Goal: Task Accomplishment & Management: Use online tool/utility

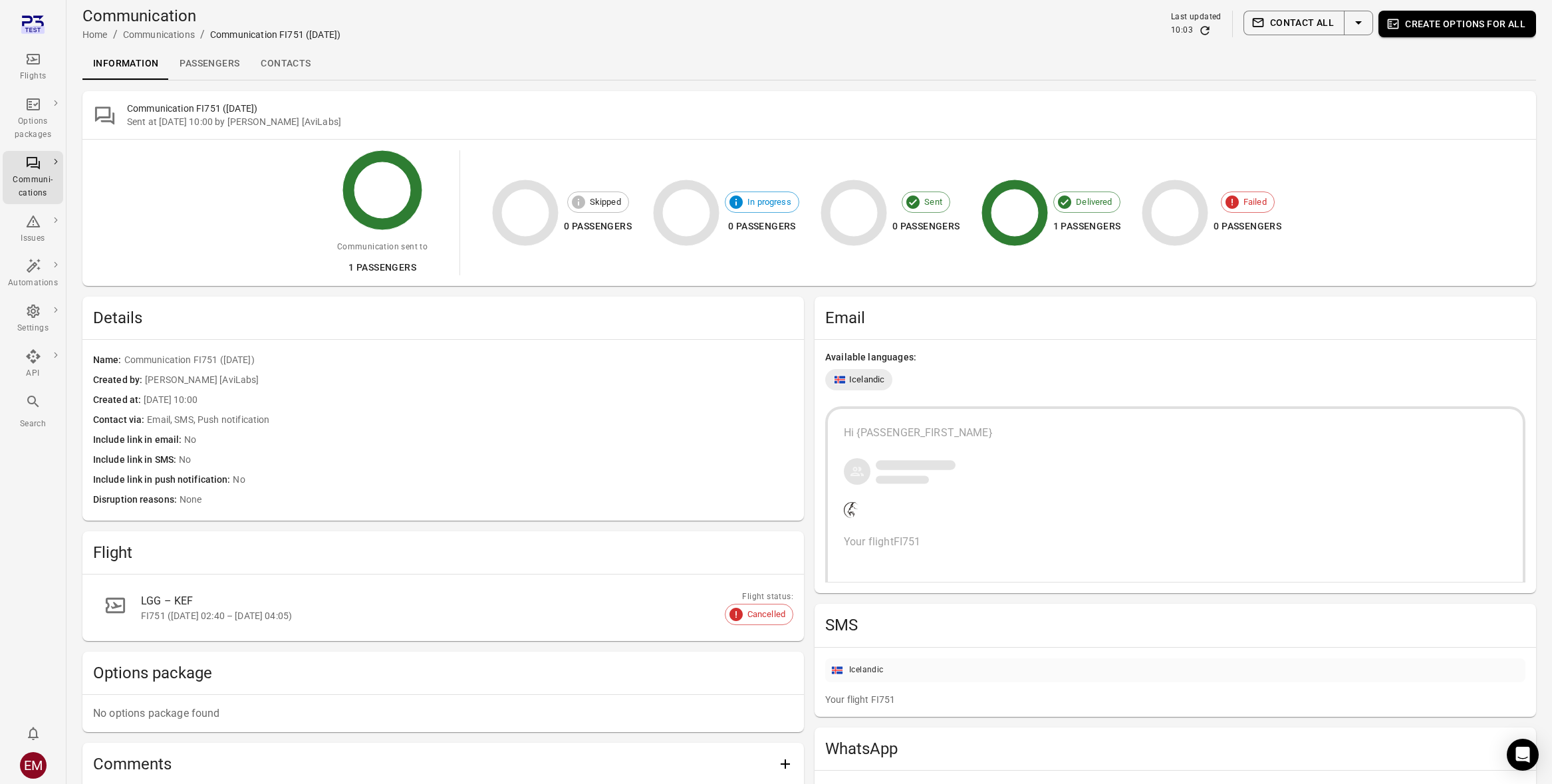
click at [1331, 400] on div "Available languages: Icelandic Hi {PASSENGER_FIRST_NAME} Your flight FI751" at bounding box center [1176, 466] width 721 height 254
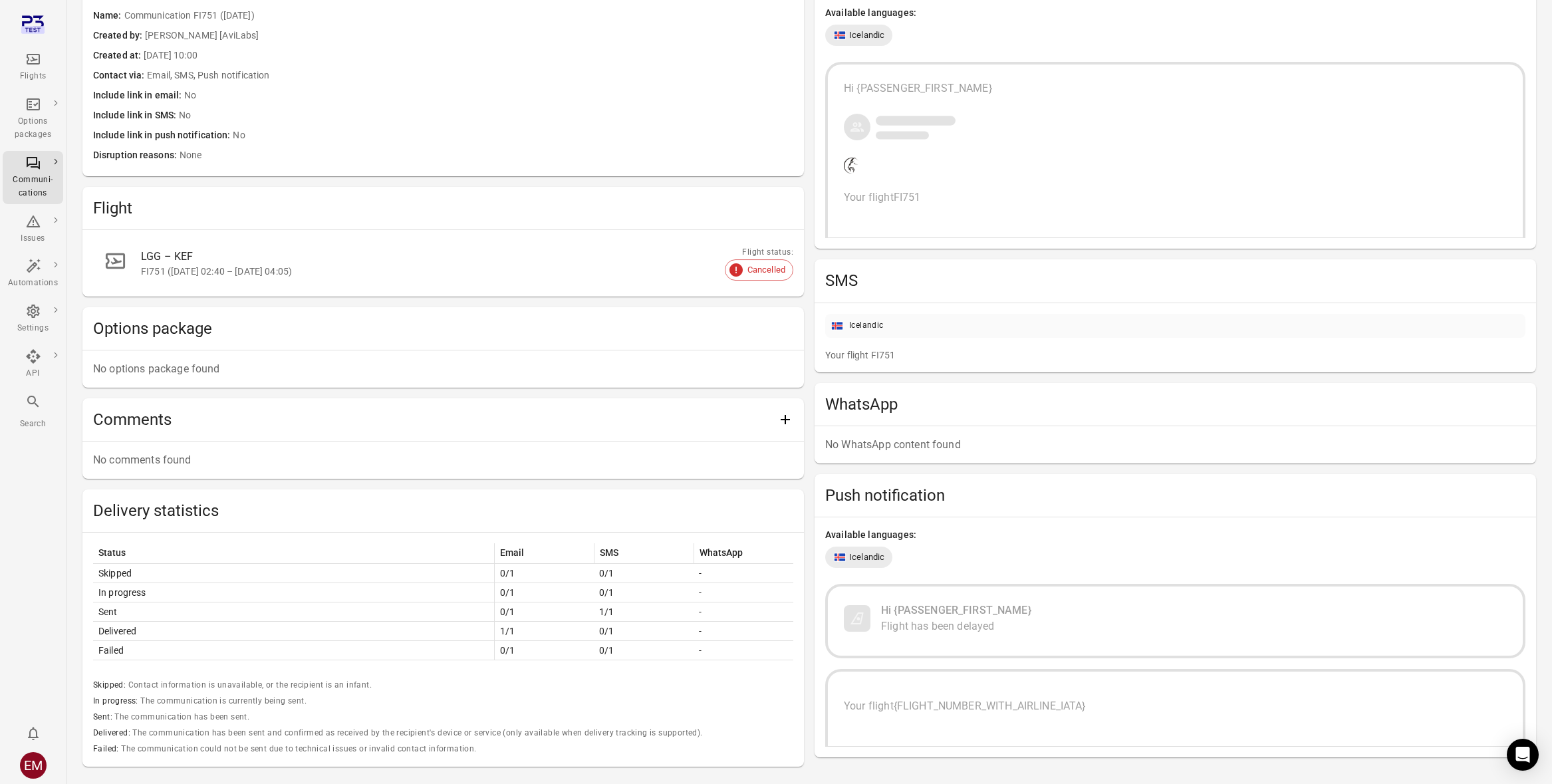
scroll to position [402, 0]
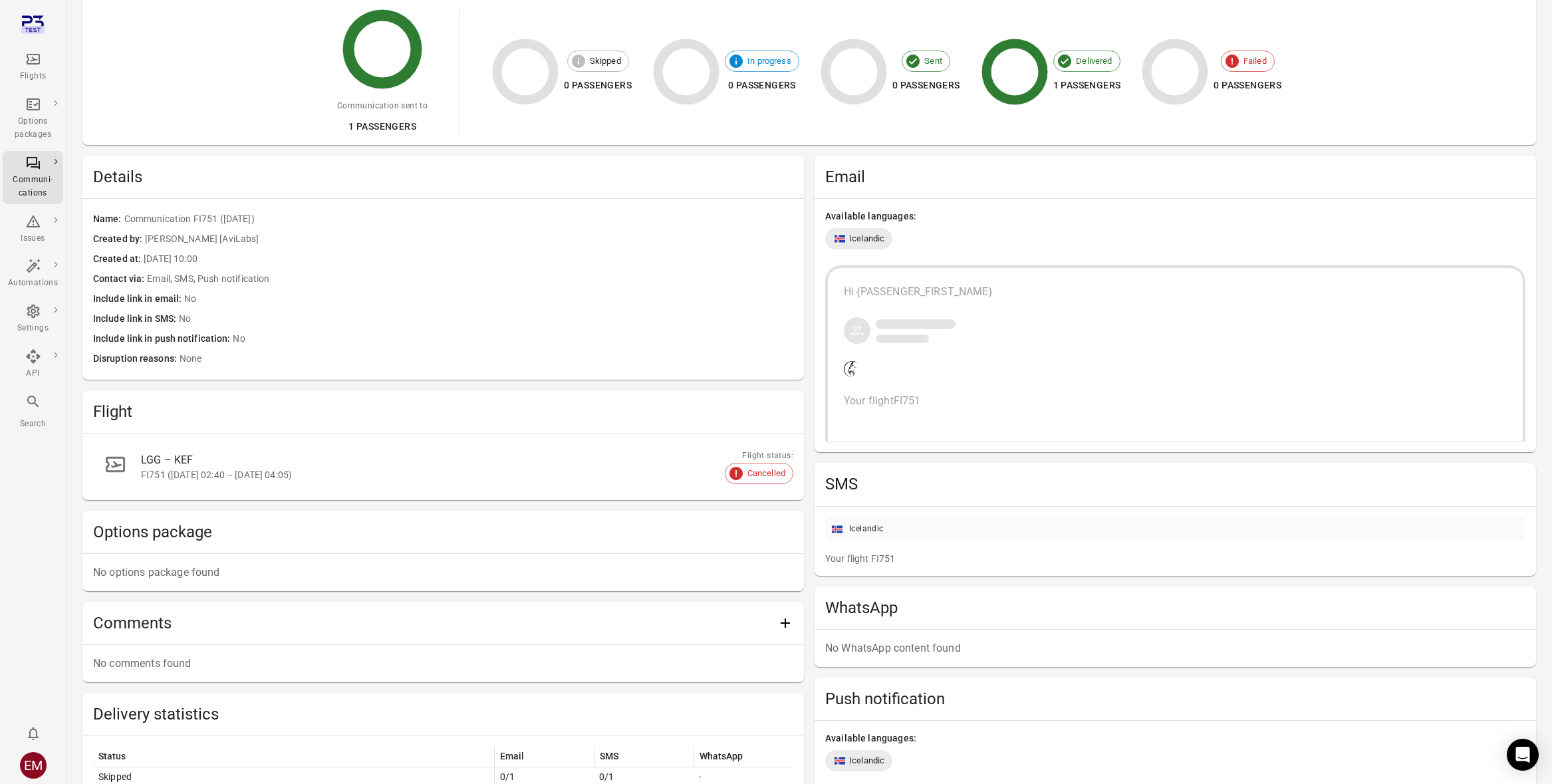
scroll to position [402, 0]
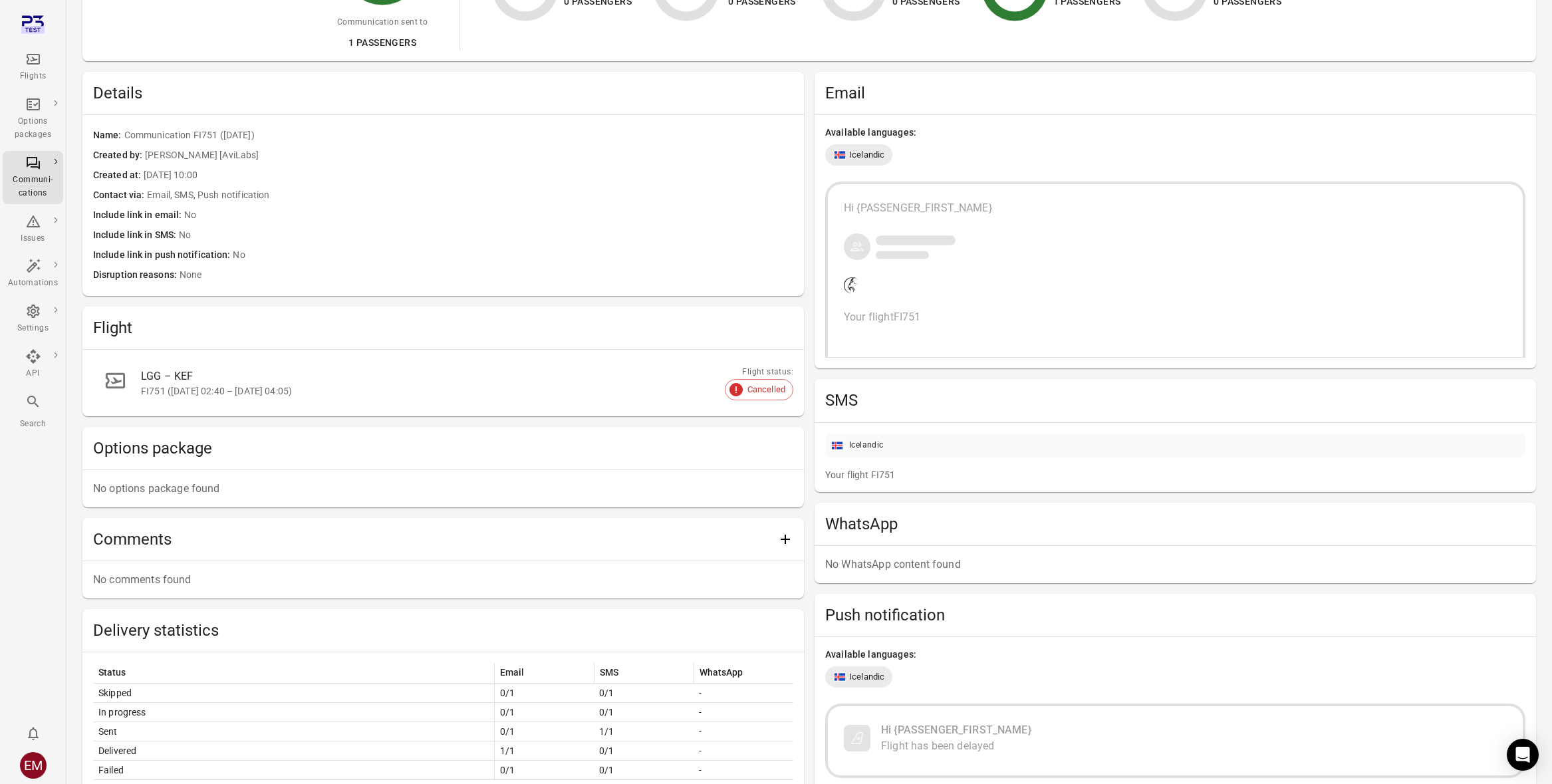
scroll to position [402, 0]
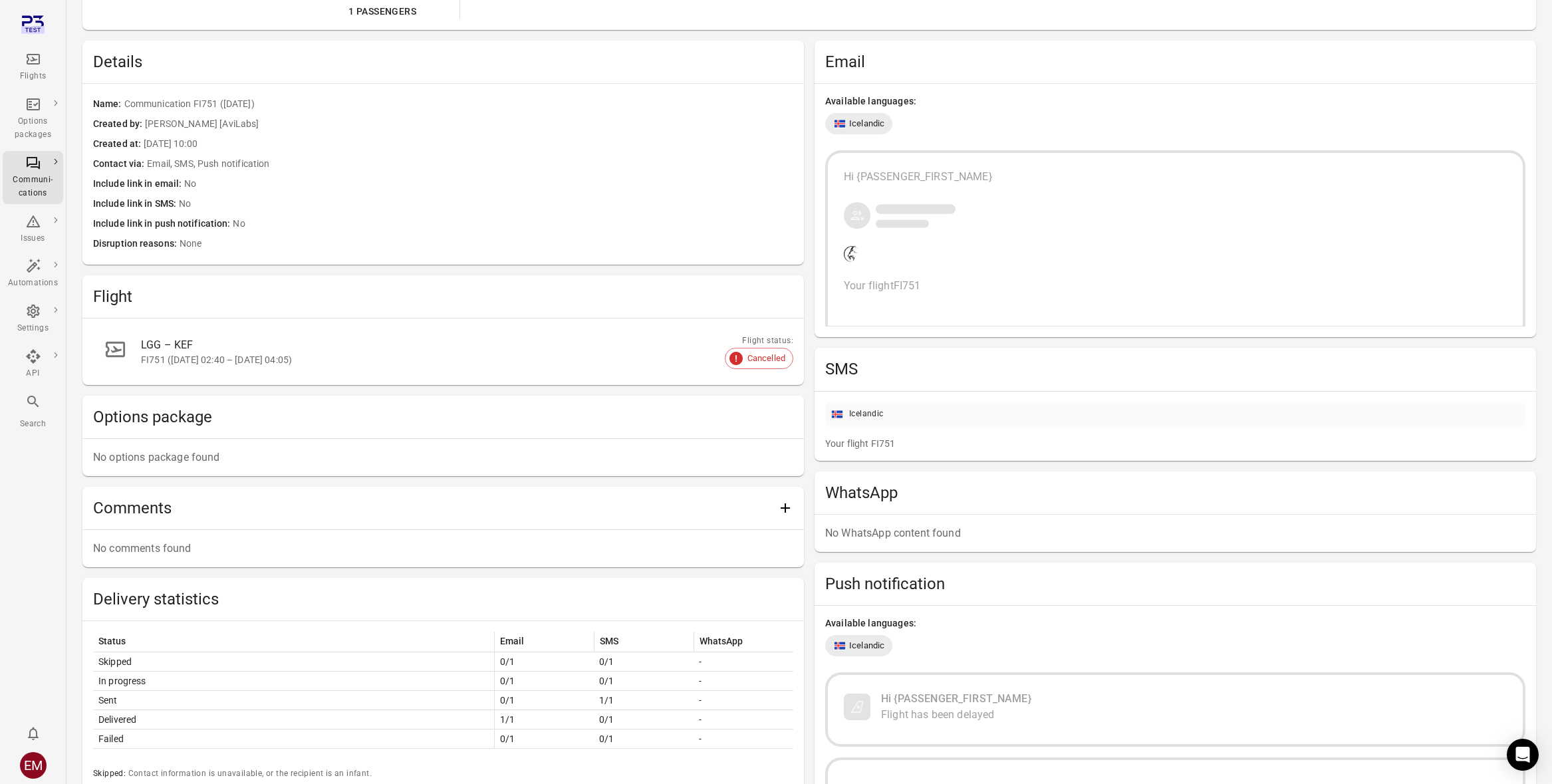
scroll to position [402, 0]
